Goal: Obtain resource: Download file/media

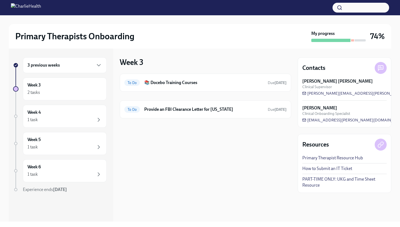
click at [87, 64] on div "3 previous weeks" at bounding box center [65, 65] width 75 height 7
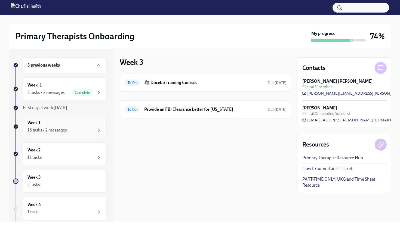
click at [76, 125] on div "Week 1 15 tasks • 2 messages" at bounding box center [65, 127] width 75 height 14
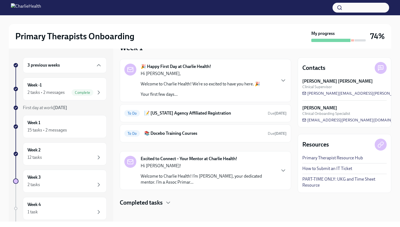
scroll to position [17, 0]
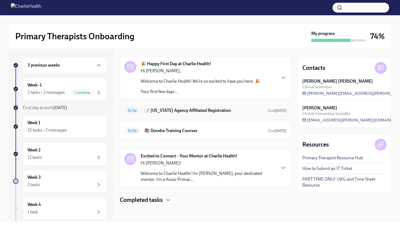
click at [227, 114] on div "To Do 📝 [US_STATE] Agency Affiliated Registration Due [DATE]" at bounding box center [205, 110] width 162 height 9
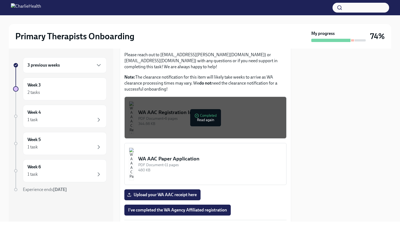
scroll to position [338, 0]
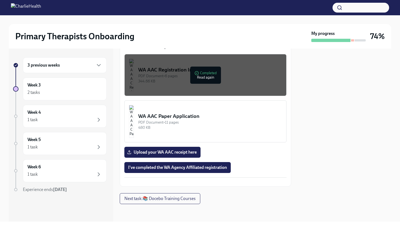
click at [249, 78] on div "344.66 KB" at bounding box center [210, 80] width 144 height 5
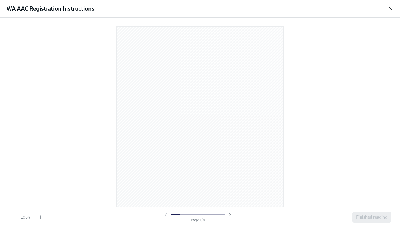
click at [393, 10] on icon "button" at bounding box center [390, 8] width 5 height 5
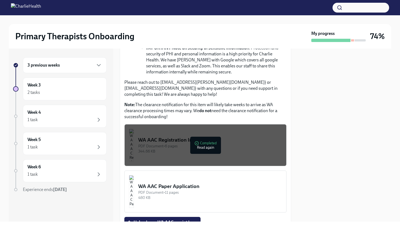
scroll to position [261, 0]
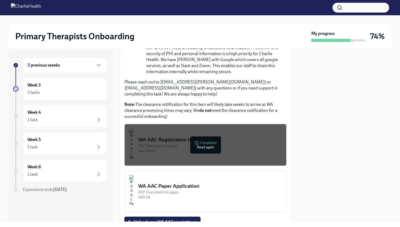
click at [248, 189] on div "PDF Document • 11 pages" at bounding box center [210, 191] width 144 height 5
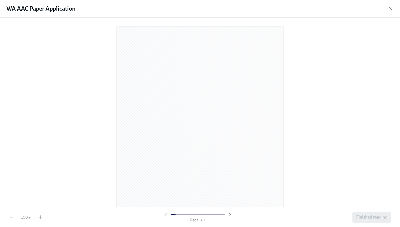
click at [394, 10] on div "WA AAC Paper Application" at bounding box center [200, 9] width 400 height 18
click at [391, 10] on icon "button" at bounding box center [390, 8] width 5 height 5
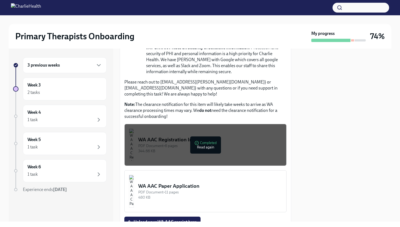
click at [233, 148] on div "344.66 KB" at bounding box center [210, 150] width 144 height 5
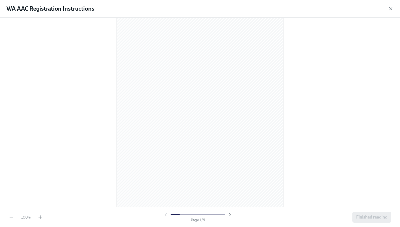
scroll to position [0, 0]
click at [393, 10] on icon "button" at bounding box center [390, 8] width 5 height 5
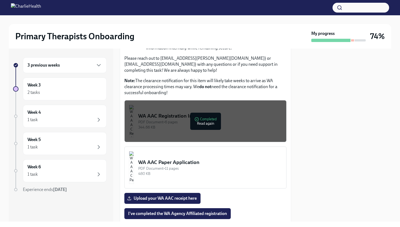
scroll to position [286, 0]
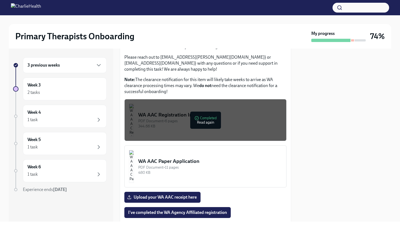
click at [184, 165] on div "PDF Document • 11 pages" at bounding box center [210, 167] width 144 height 5
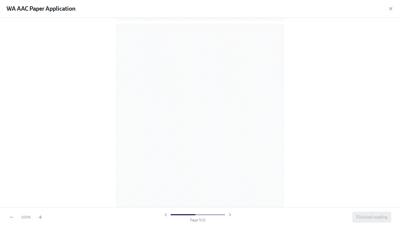
scroll to position [885, 0]
click at [391, 11] on icon "button" at bounding box center [390, 8] width 5 height 5
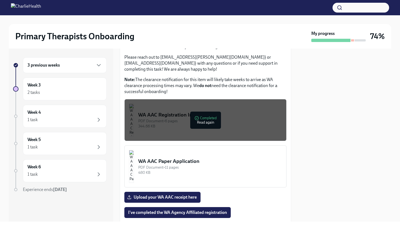
click at [217, 157] on div "WA AAC Paper Application" at bounding box center [210, 160] width 144 height 7
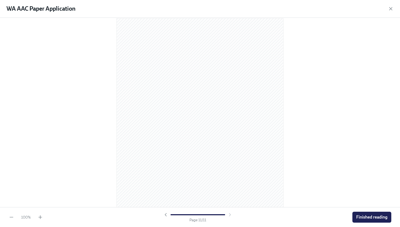
scroll to position [2242, 0]
click at [392, 9] on icon "button" at bounding box center [391, 8] width 3 height 3
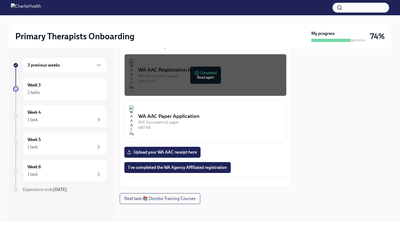
scroll to position [338, 0]
click at [225, 125] on div "480 KB" at bounding box center [210, 127] width 144 height 5
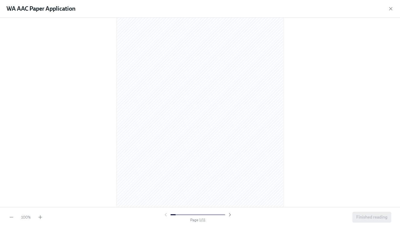
scroll to position [22, 0]
click at [392, 10] on icon "button" at bounding box center [391, 8] width 3 height 3
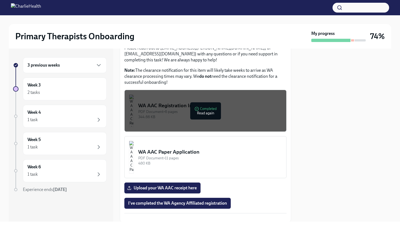
scroll to position [296, 0]
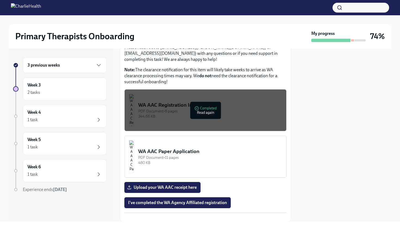
click at [70, 66] on div "3 previous weeks" at bounding box center [65, 65] width 75 height 7
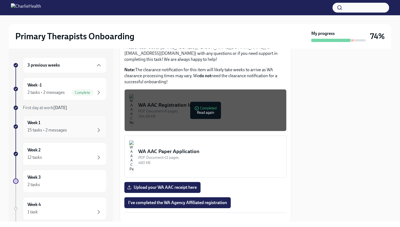
click at [65, 120] on div "Week 1 15 tasks • 2 messages" at bounding box center [65, 127] width 75 height 14
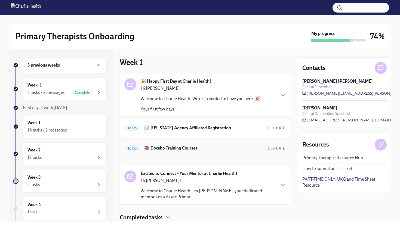
click at [180, 149] on h6 "📚 Docebo Training Courses" at bounding box center [203, 148] width 119 height 6
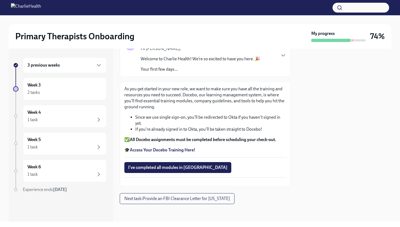
scroll to position [60, 0]
click at [169, 147] on strong "Access Your Docebo Training Here!" at bounding box center [163, 149] width 66 height 5
